Goal: Browse casually: Explore the website without a specific task or goal

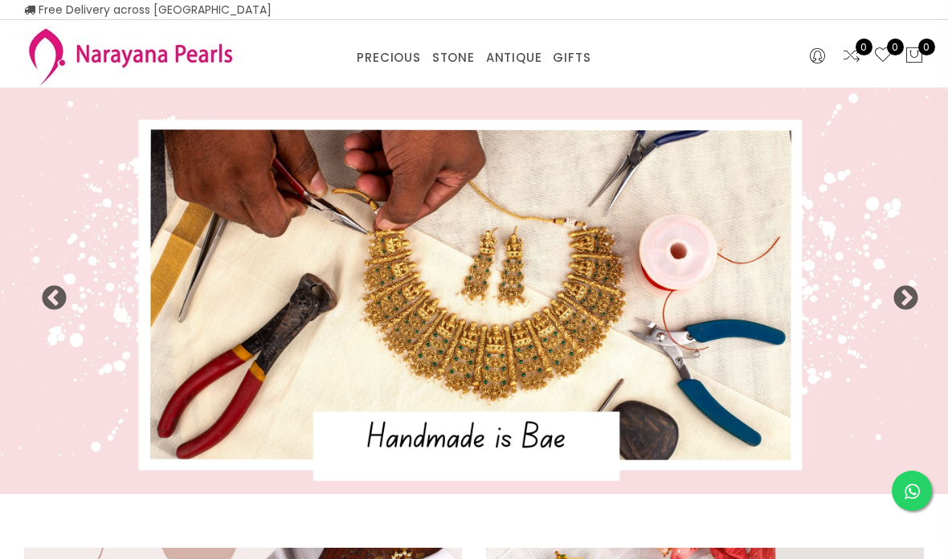
select select "INR"
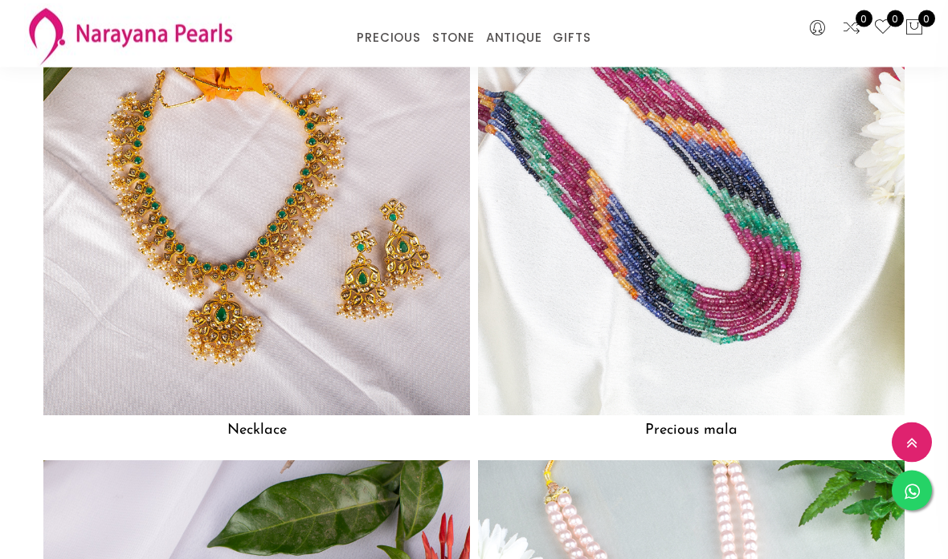
scroll to position [1213, 0]
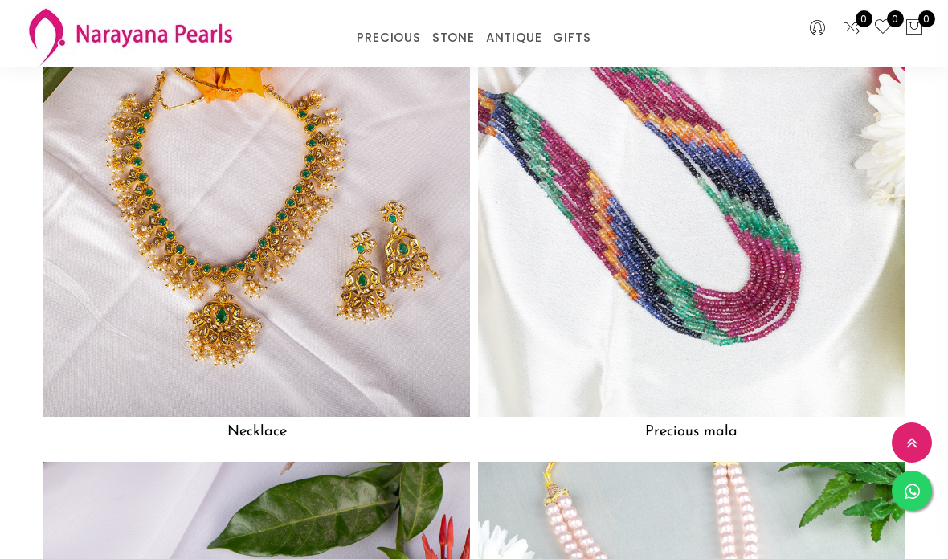
click at [199, 15] on img at bounding box center [130, 35] width 212 height 63
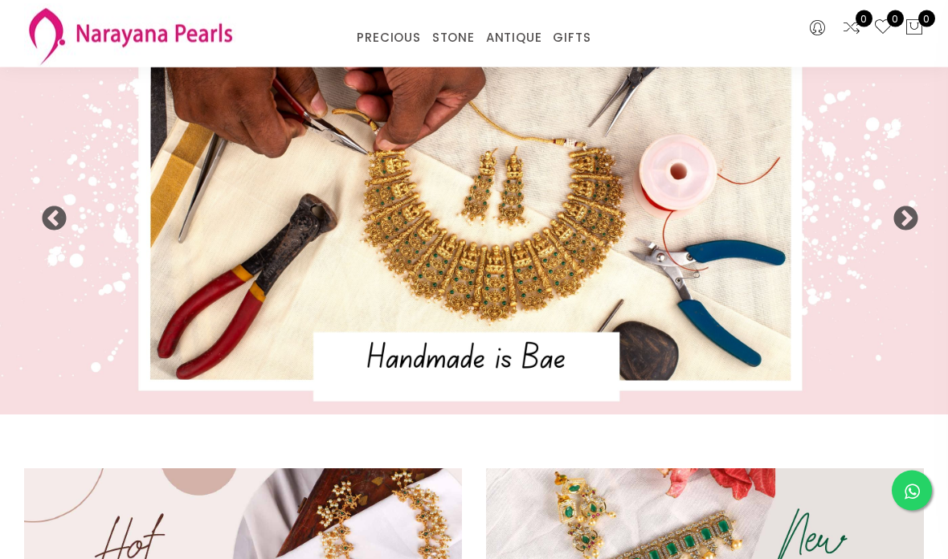
scroll to position [0, 0]
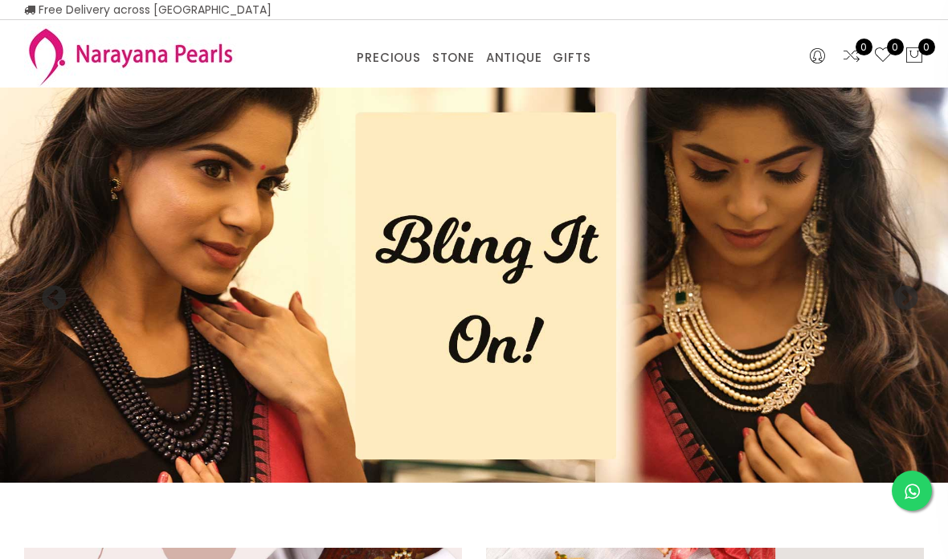
click at [923, 297] on img at bounding box center [474, 285] width 948 height 395
click at [908, 288] on button "Next" at bounding box center [900, 293] width 16 height 16
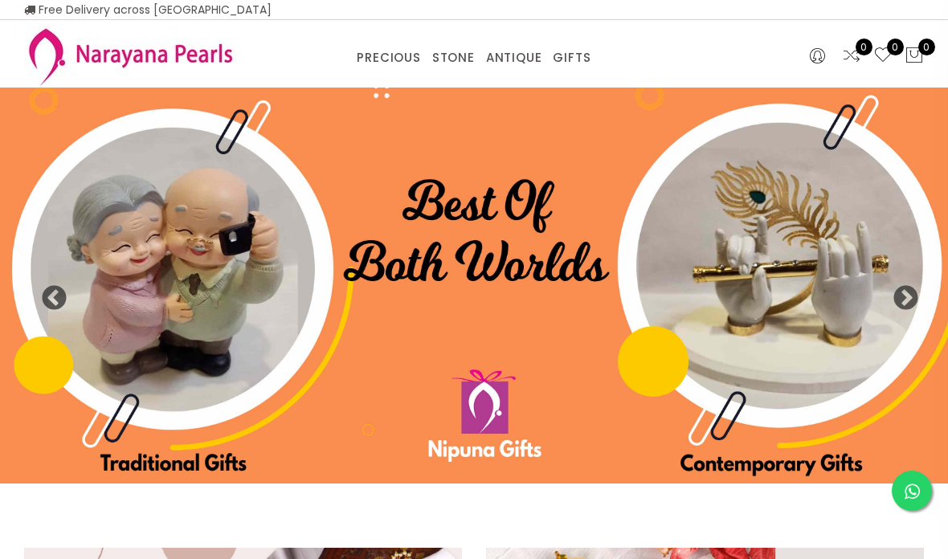
click at [906, 288] on button "Next" at bounding box center [900, 293] width 16 height 16
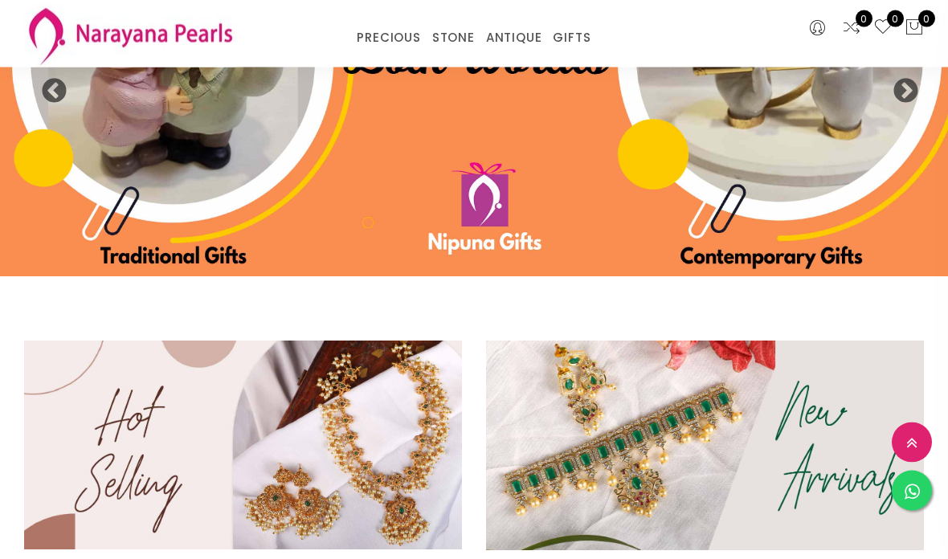
scroll to position [141, 0]
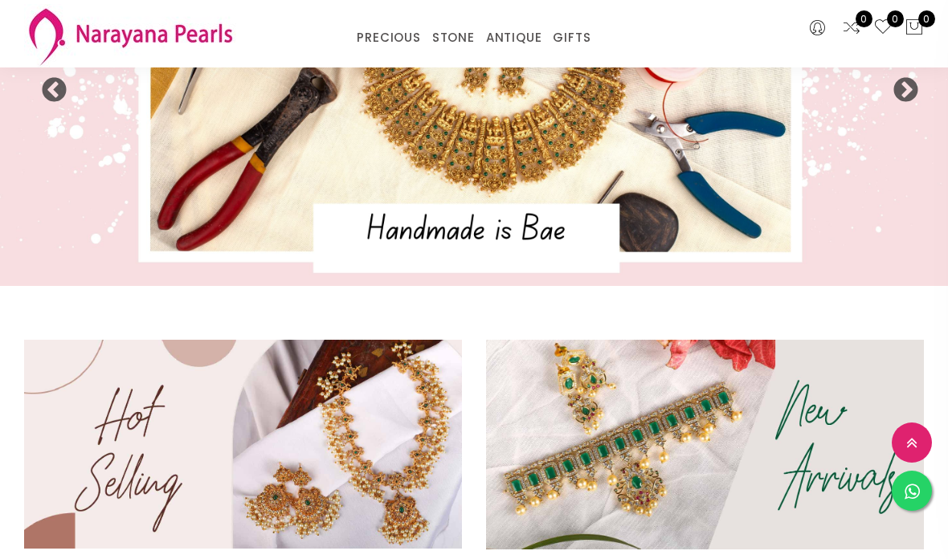
click at [207, 416] on img at bounding box center [243, 445] width 438 height 210
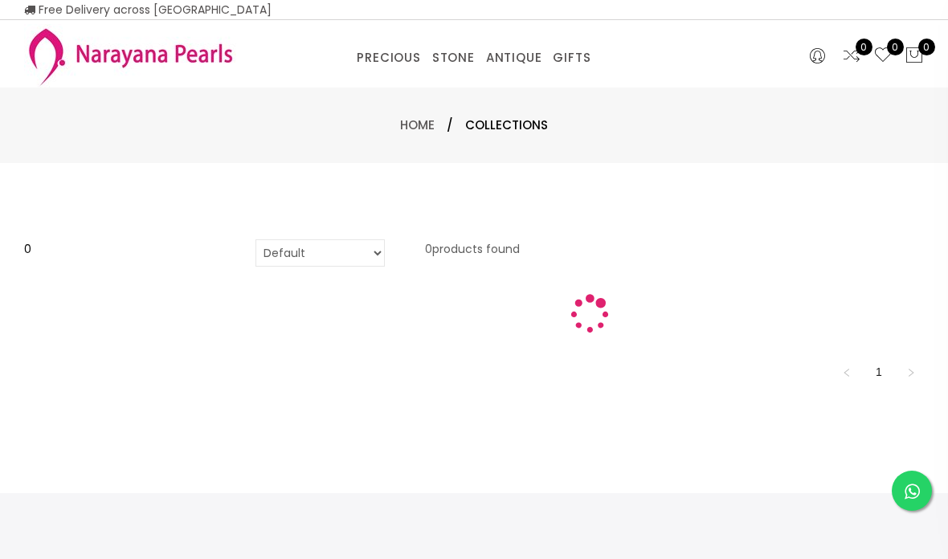
click at [513, 123] on span "Collections" at bounding box center [506, 125] width 83 height 19
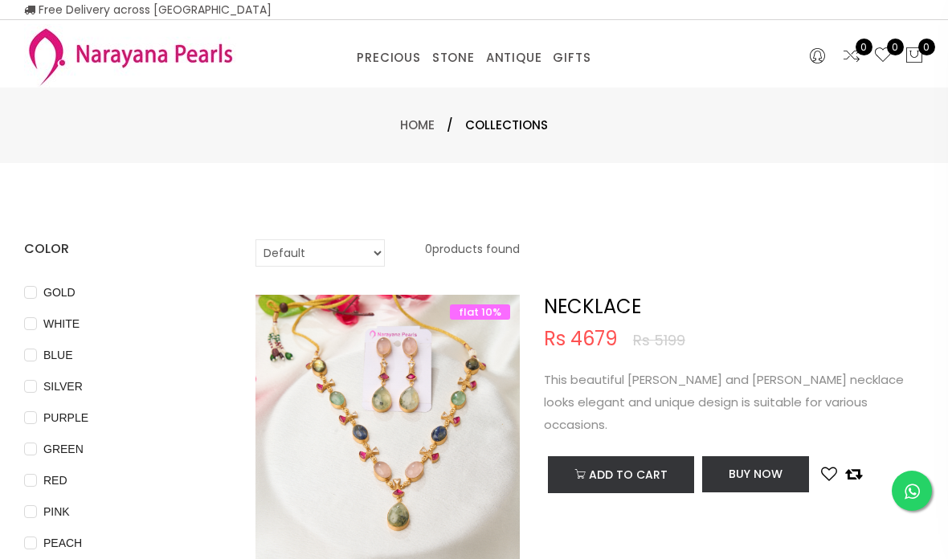
click at [418, 126] on link "Home" at bounding box center [417, 125] width 35 height 17
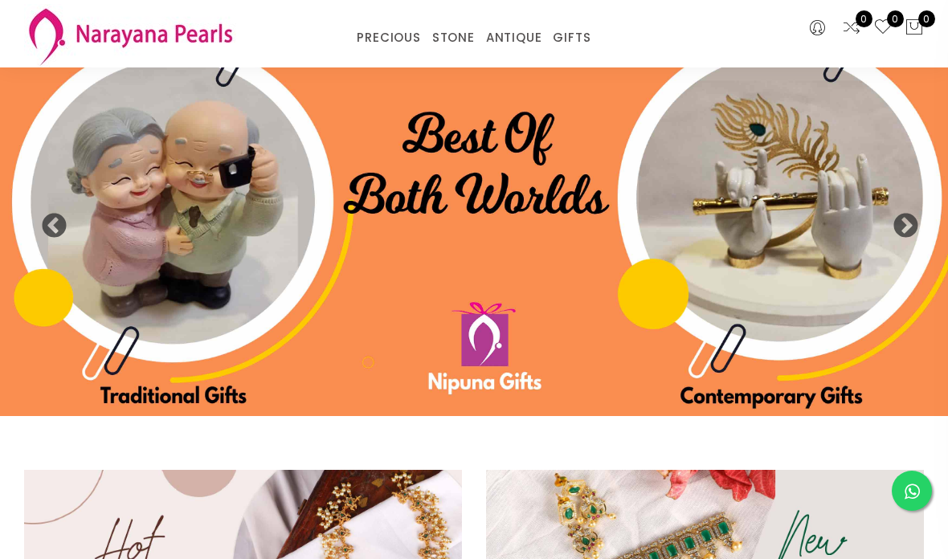
scroll to position [18, 0]
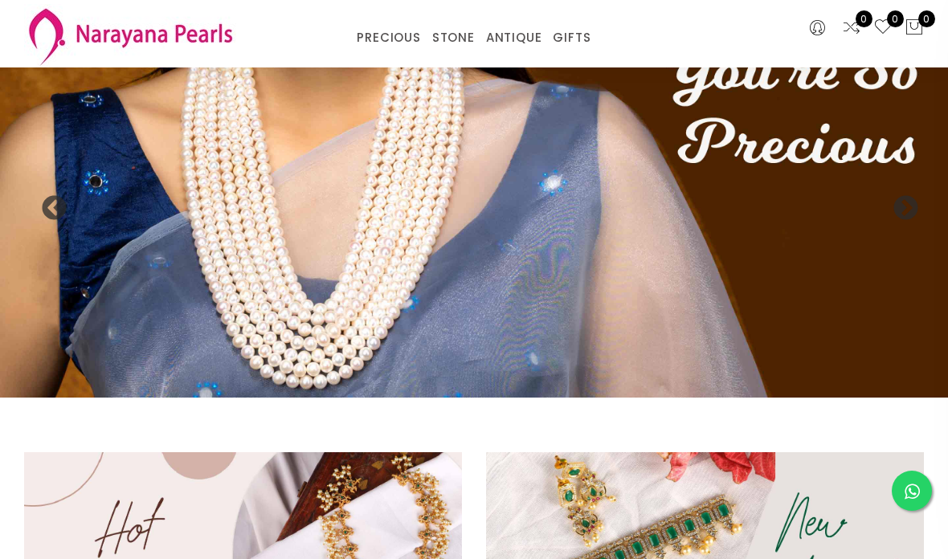
click at [476, 243] on img at bounding box center [474, 199] width 948 height 395
click at [489, 268] on img at bounding box center [474, 199] width 948 height 395
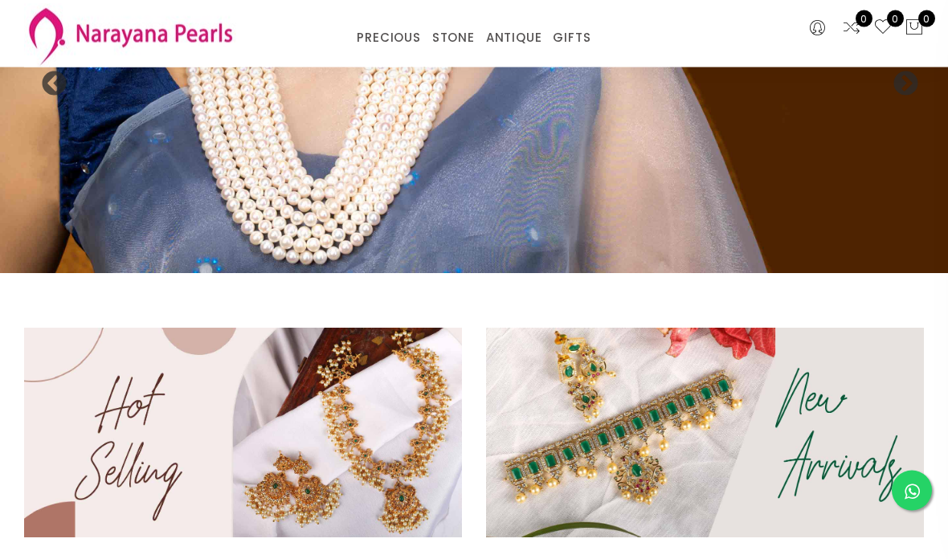
scroll to position [0, 0]
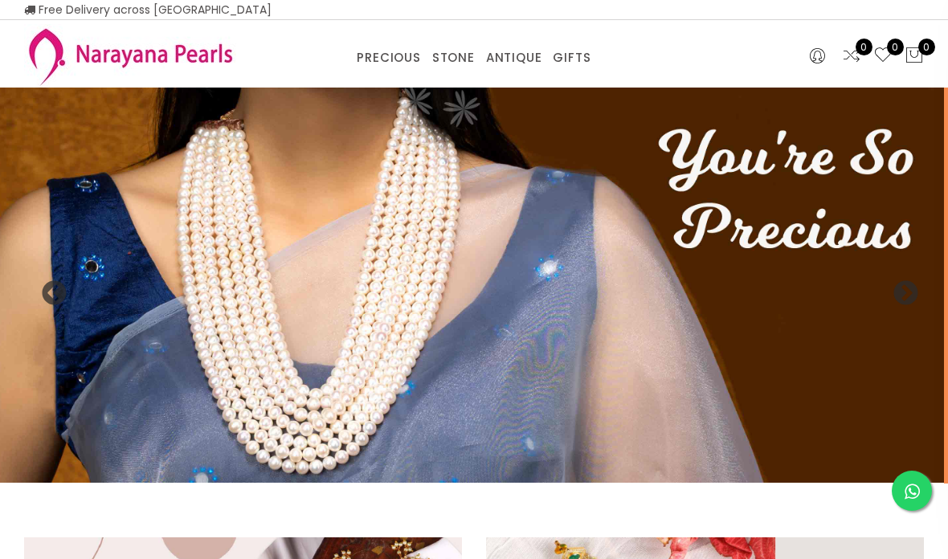
click at [38, 46] on img at bounding box center [130, 55] width 212 height 63
click at [27, 43] on img at bounding box center [130, 55] width 212 height 63
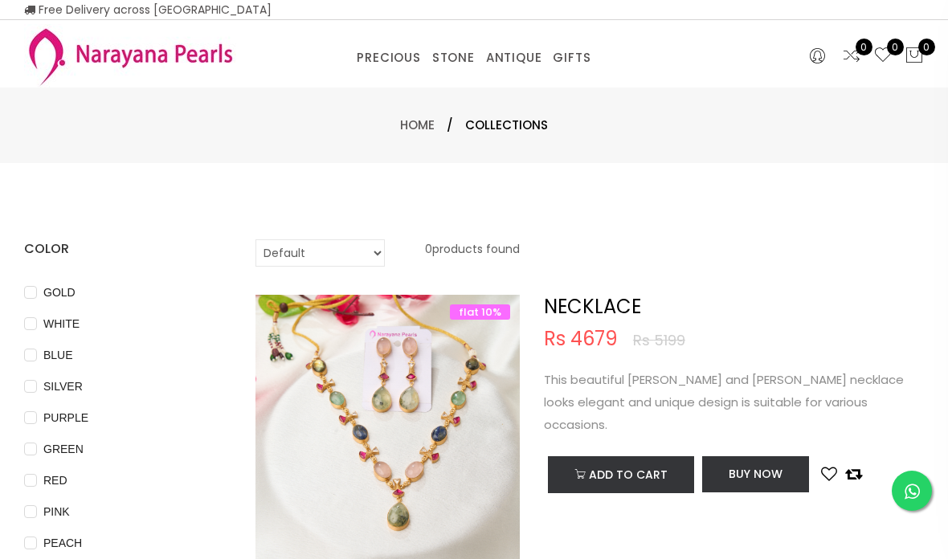
scroll to position [64, 0]
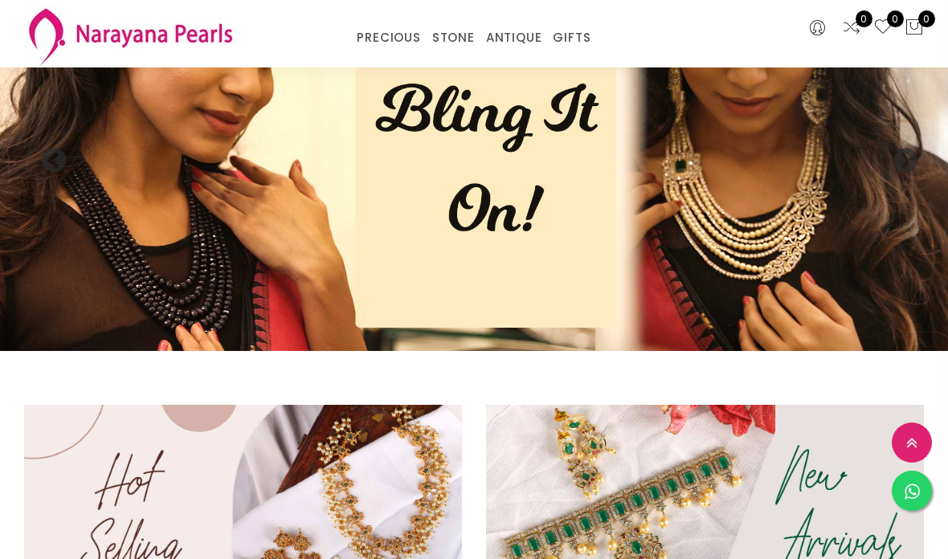
scroll to position [205, 0]
